Goal: Check status: Check status

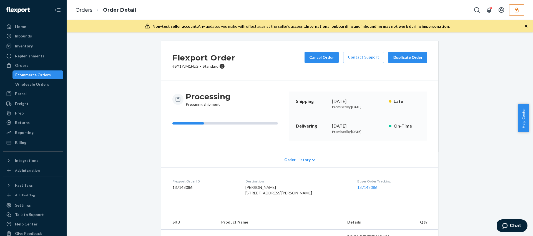
click at [110, 121] on div "Flexport Order # SY1YJM1HLG • Standard Cancel Order Contact Support Duplicate O…" at bounding box center [300, 169] width 458 height 256
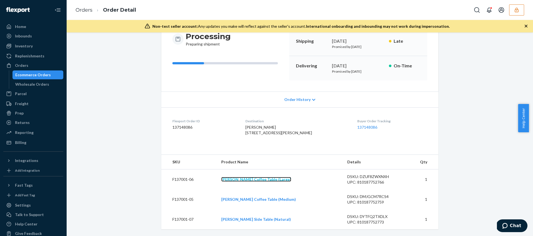
click at [239, 181] on link "Ora Wicker Coffee Table (Large)" at bounding box center [256, 179] width 70 height 5
click at [245, 200] on link "Ora Wicker Coffee Table (Medium)" at bounding box center [258, 199] width 75 height 5
click at [243, 219] on link "[PERSON_NAME] Side Table (Natural)" at bounding box center [256, 219] width 70 height 5
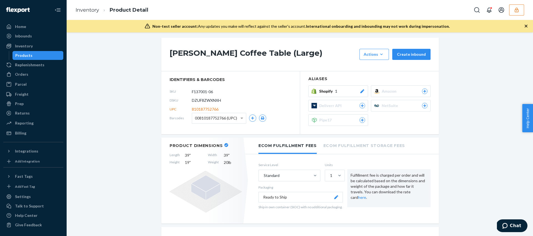
scroll to position [69, 0]
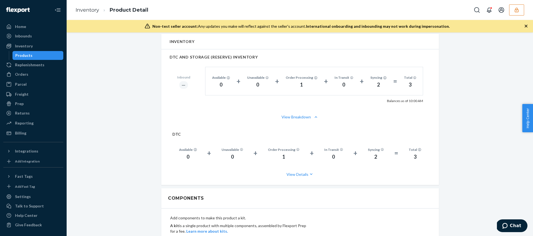
scroll to position [271, 0]
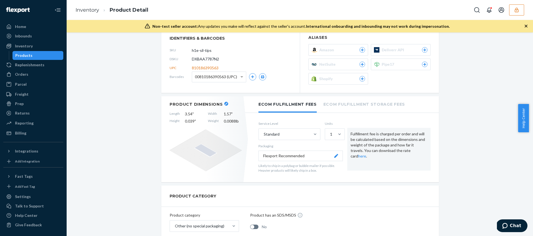
scroll to position [85, 0]
